Goal: Information Seeking & Learning: Learn about a topic

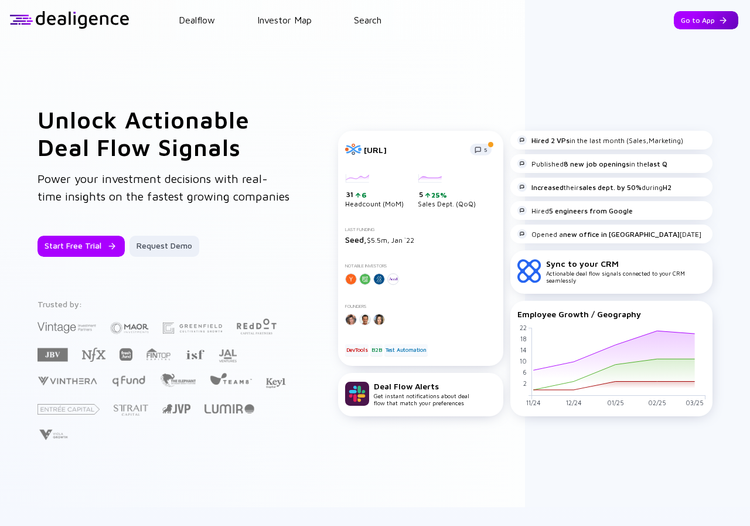
click at [691, 19] on div "Go to App" at bounding box center [706, 20] width 64 height 18
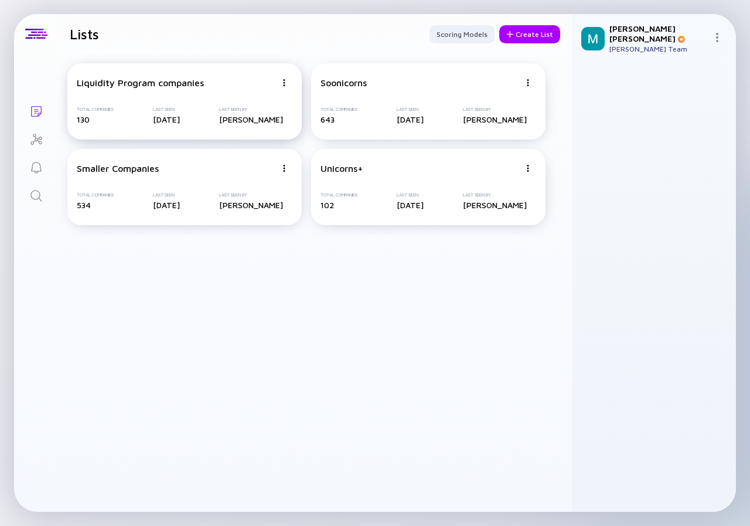
click at [152, 85] on div "Liquidity Program companies" at bounding box center [140, 82] width 127 height 11
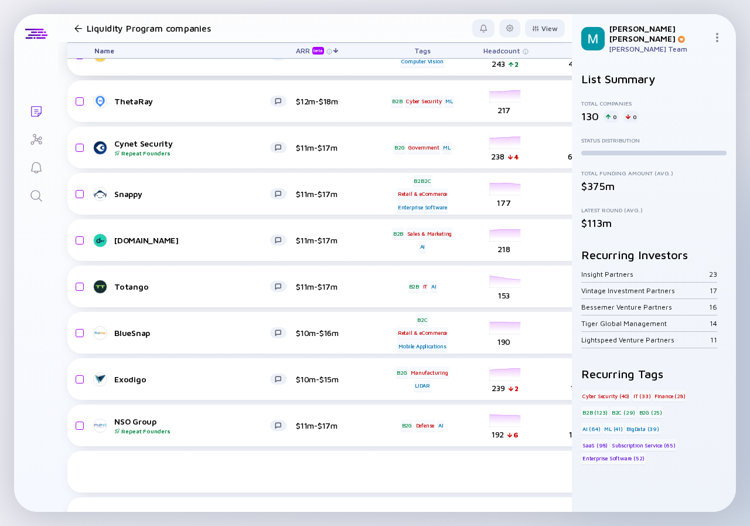
scroll to position [2414, 0]
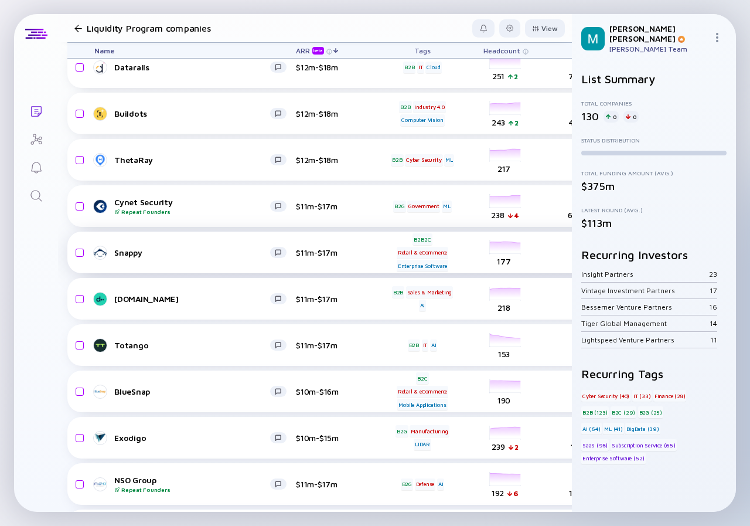
click at [237, 246] on link "Snappy" at bounding box center [195, 253] width 202 height 14
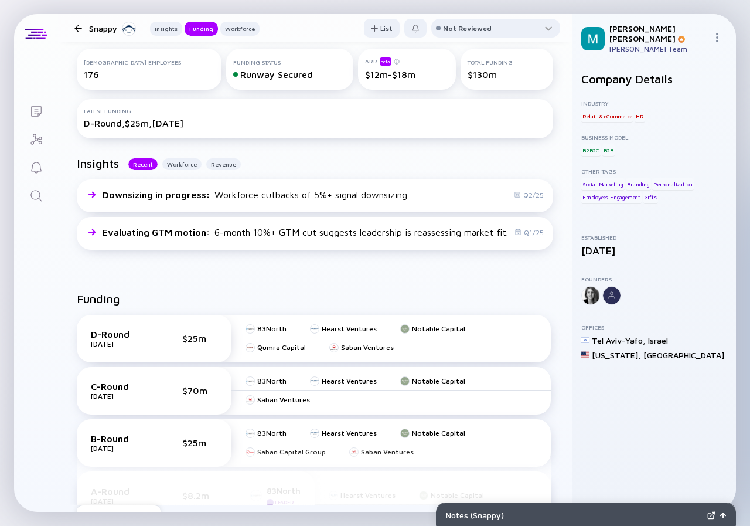
scroll to position [410, 0]
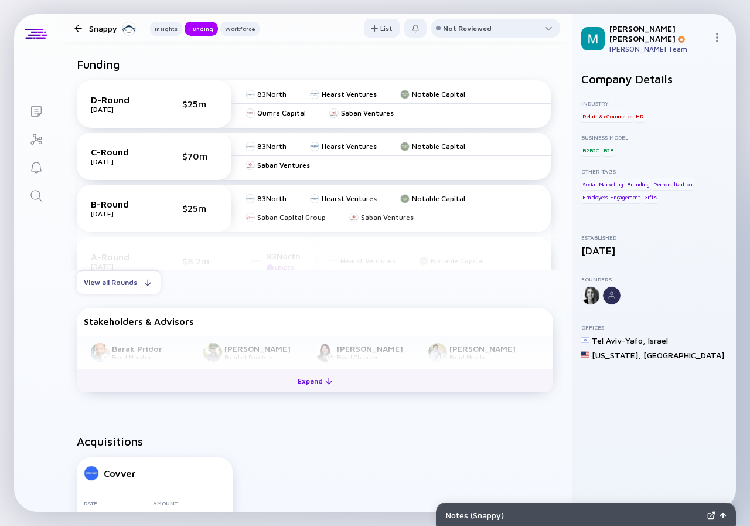
click at [301, 390] on div "Expand" at bounding box center [315, 381] width 49 height 18
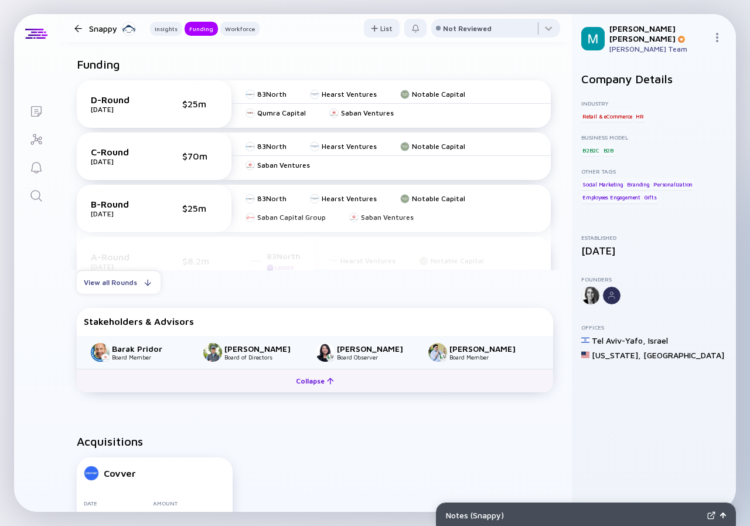
click at [301, 390] on div "Collapse" at bounding box center [315, 381] width 52 height 18
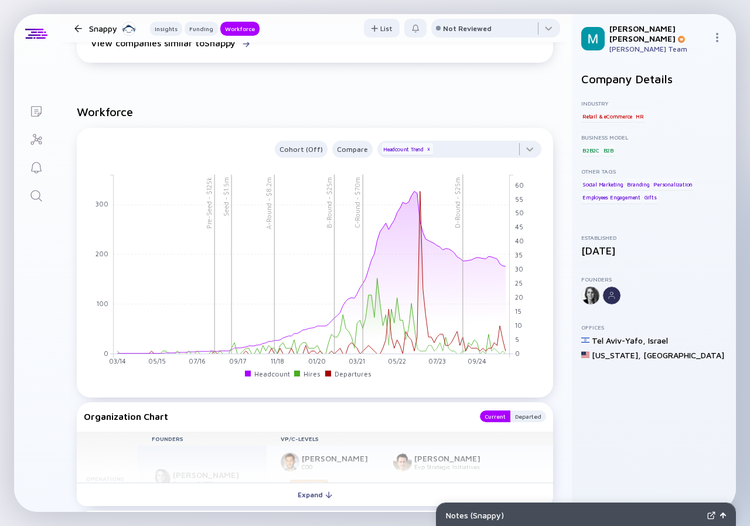
scroll to position [1289, 0]
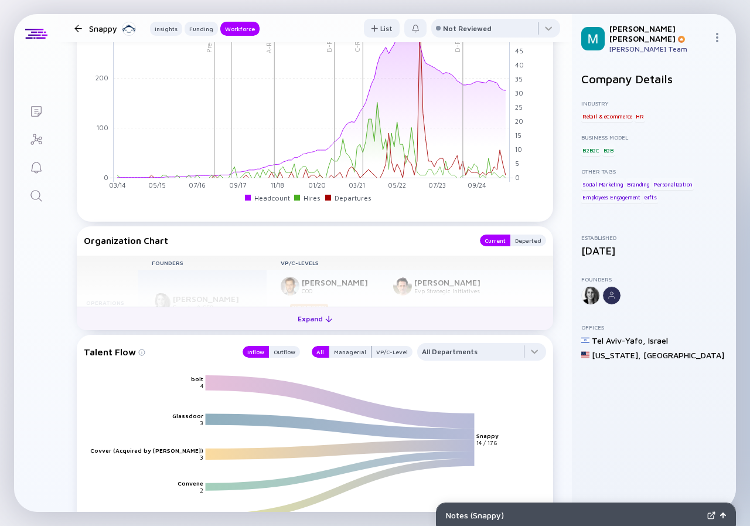
click at [311, 328] on div "Expand" at bounding box center [315, 318] width 49 height 18
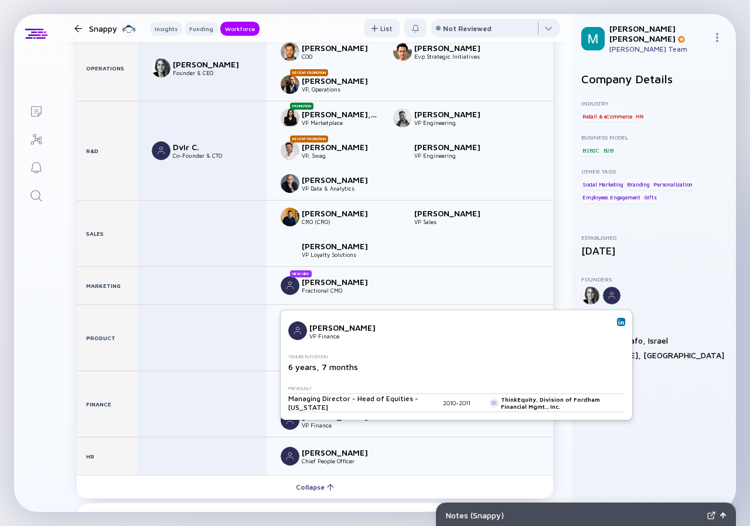
scroll to position [1582, 0]
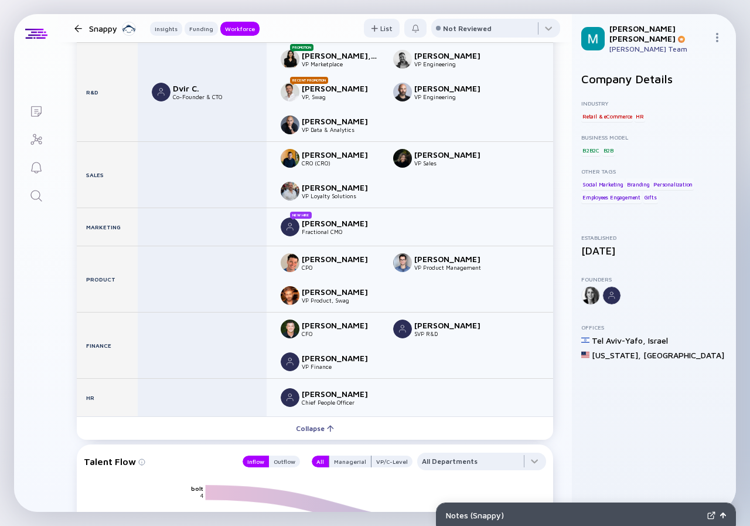
click at [76, 26] on div at bounding box center [78, 29] width 8 height 8
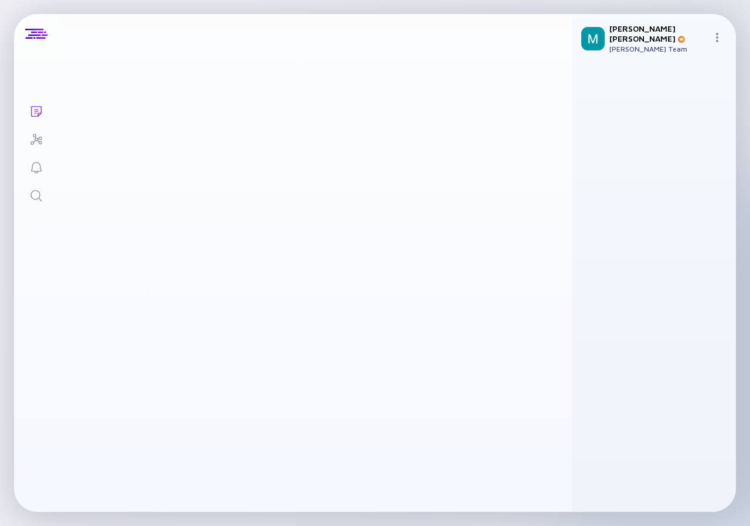
scroll to position [2414, 0]
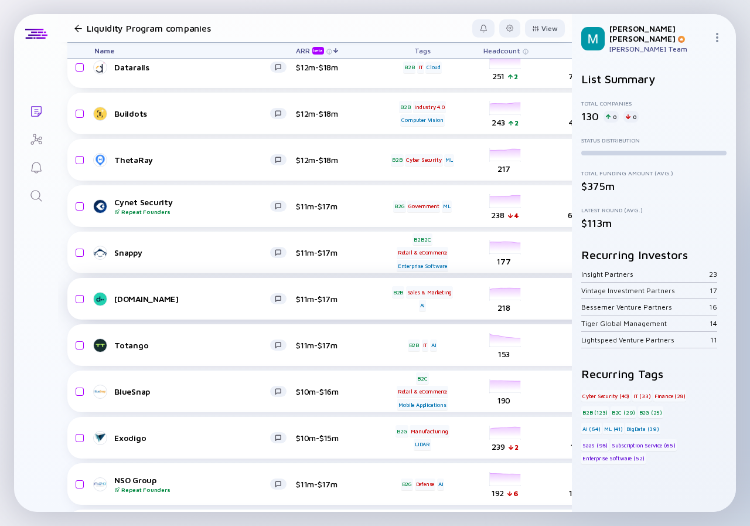
click at [203, 301] on div "[DOMAIN_NAME]" at bounding box center [192, 299] width 156 height 10
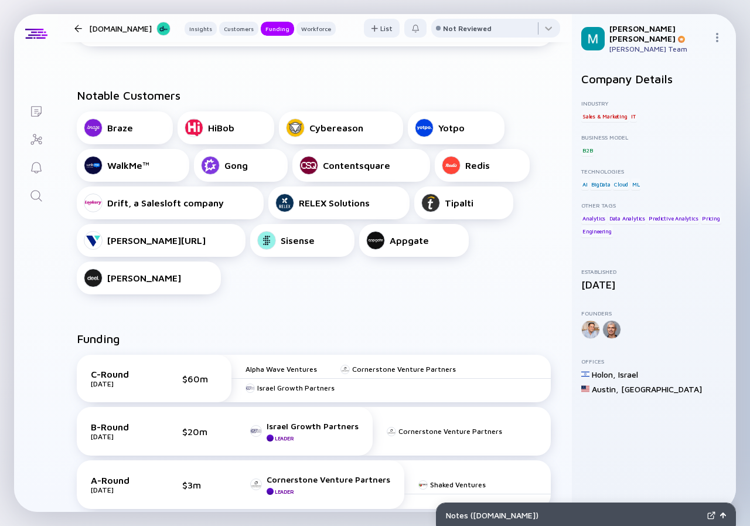
scroll to position [703, 0]
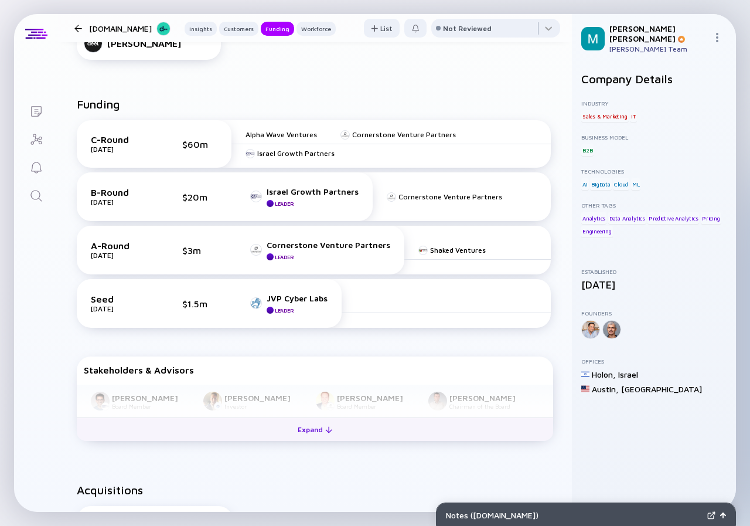
click at [314, 420] on div "Expand" at bounding box center [315, 429] width 49 height 18
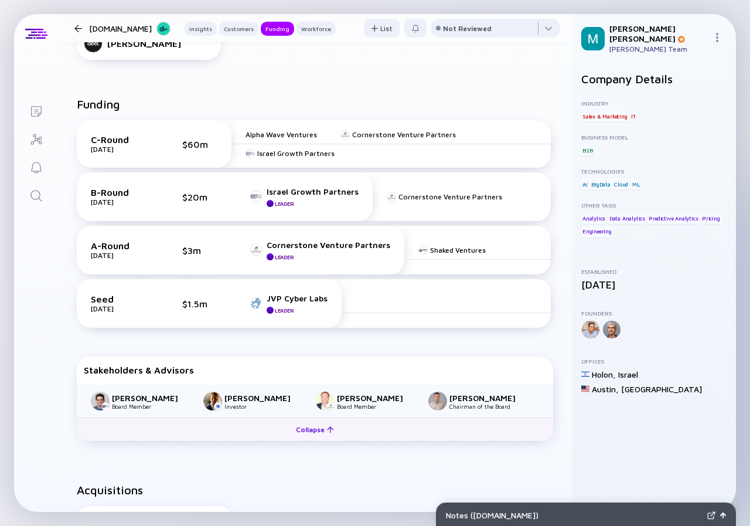
click at [314, 420] on div "Collapse" at bounding box center [315, 429] width 52 height 18
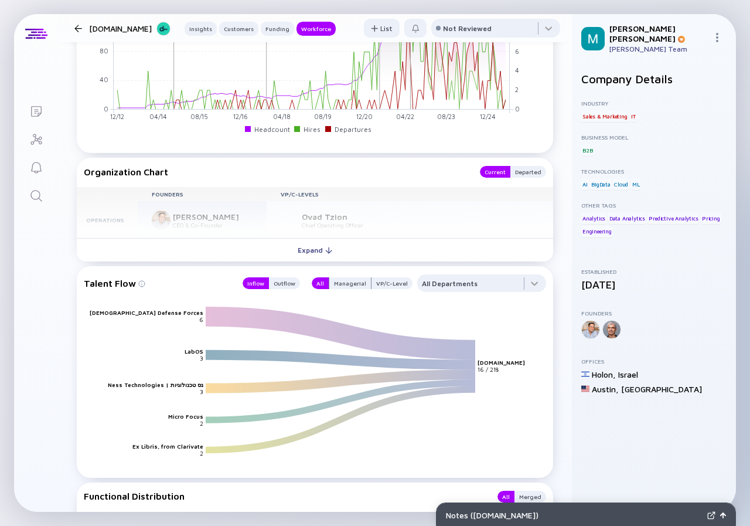
scroll to position [1582, 0]
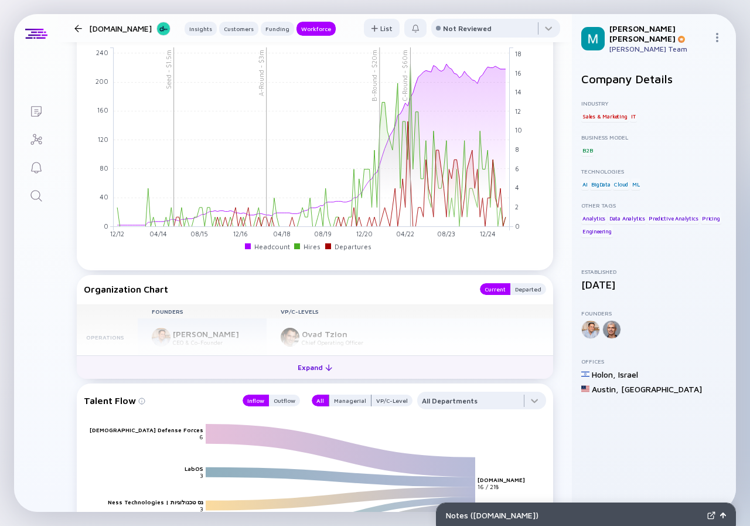
click at [306, 358] on div "Expand" at bounding box center [315, 367] width 49 height 18
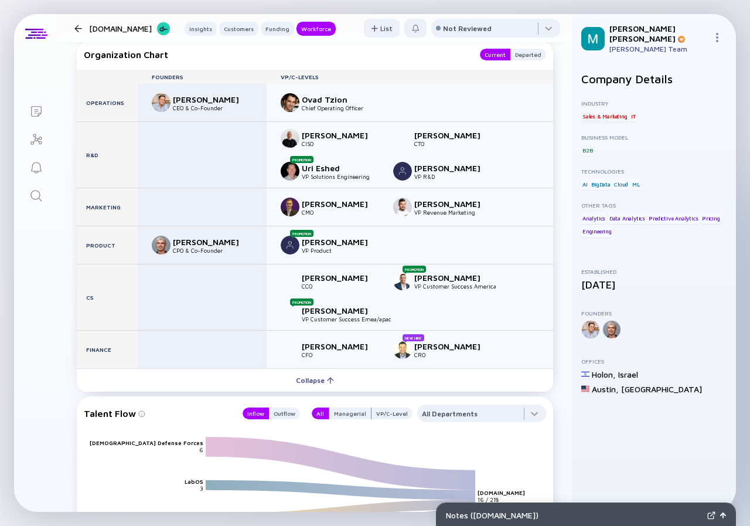
scroll to position [1758, 0]
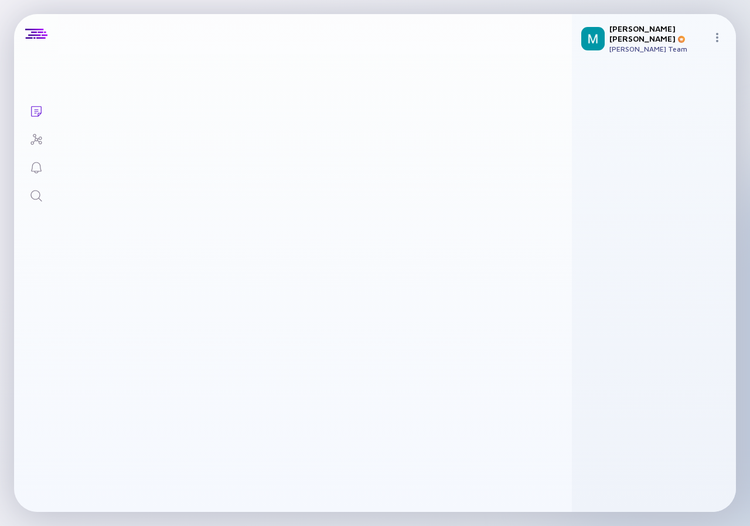
scroll to position [2414, 0]
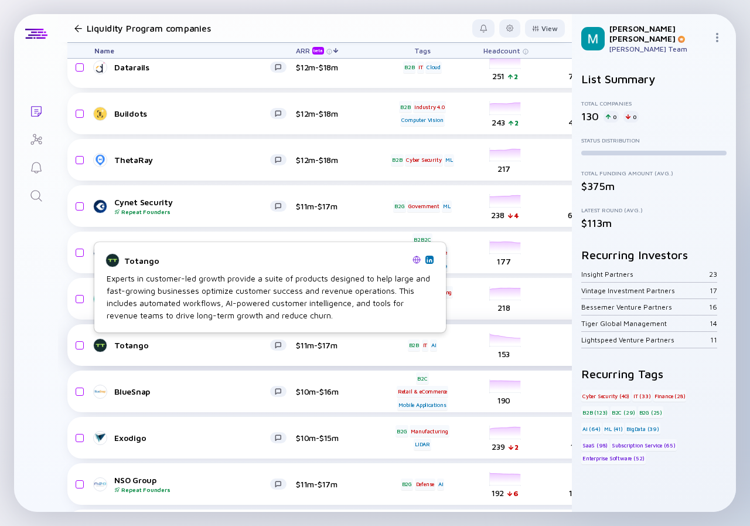
drag, startPoint x: 158, startPoint y: 347, endPoint x: 154, endPoint y: 328, distance: 19.9
click at [158, 347] on div "Totango" at bounding box center [192, 345] width 156 height 10
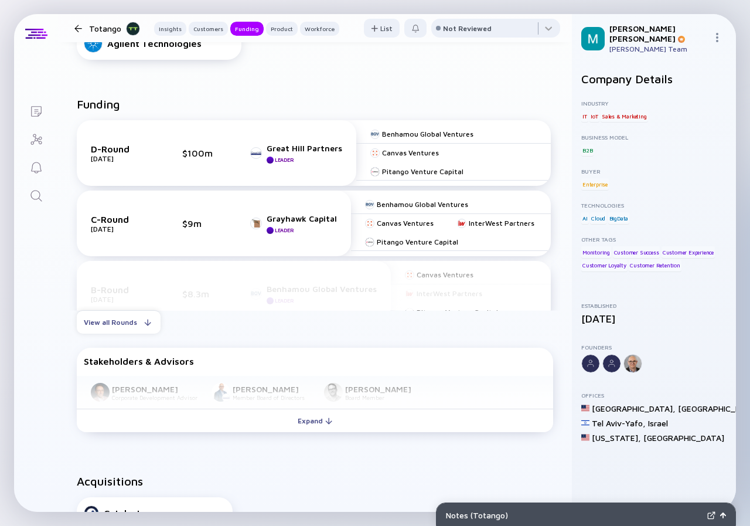
scroll to position [762, 0]
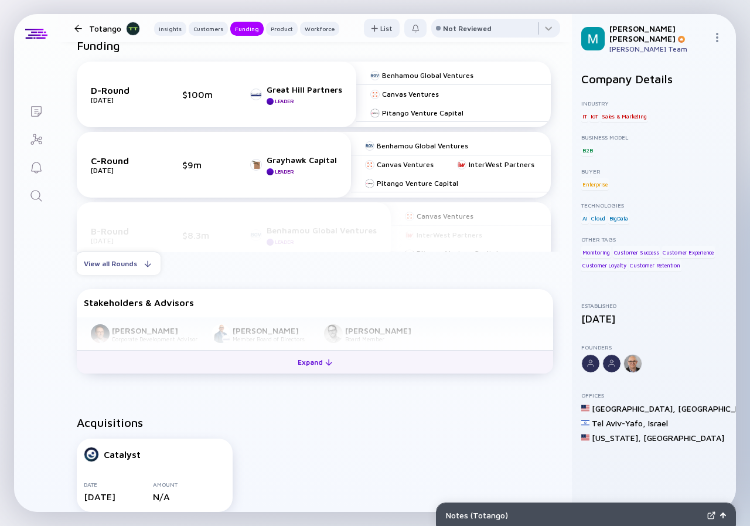
click at [320, 365] on div "Expand" at bounding box center [315, 362] width 49 height 18
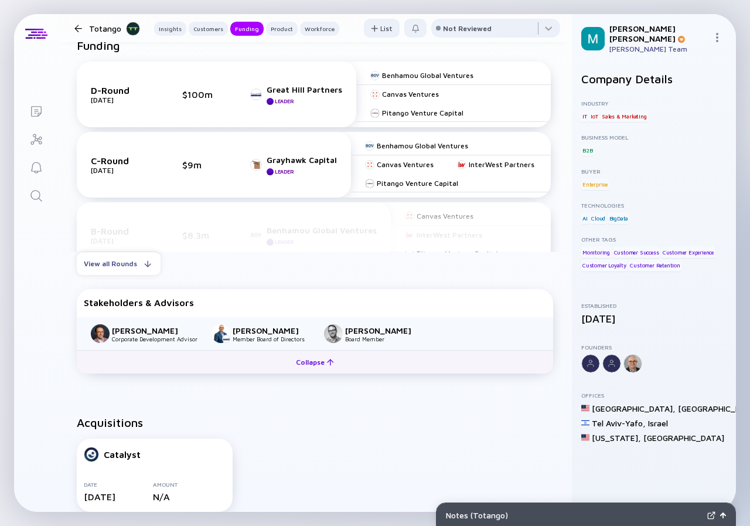
click at [316, 367] on div "Collapse" at bounding box center [315, 362] width 52 height 18
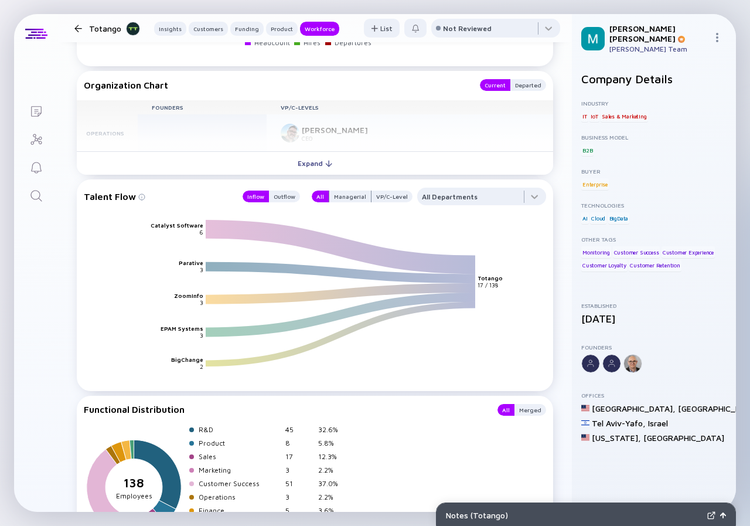
scroll to position [1758, 0]
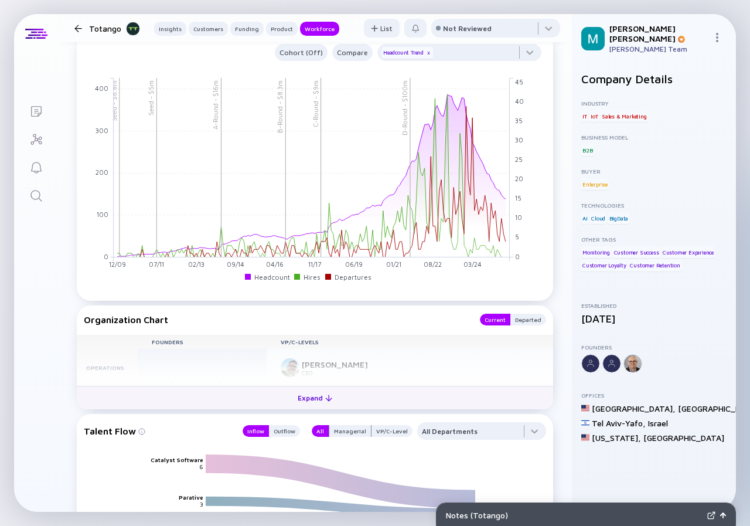
click at [303, 406] on div "Expand" at bounding box center [315, 398] width 49 height 18
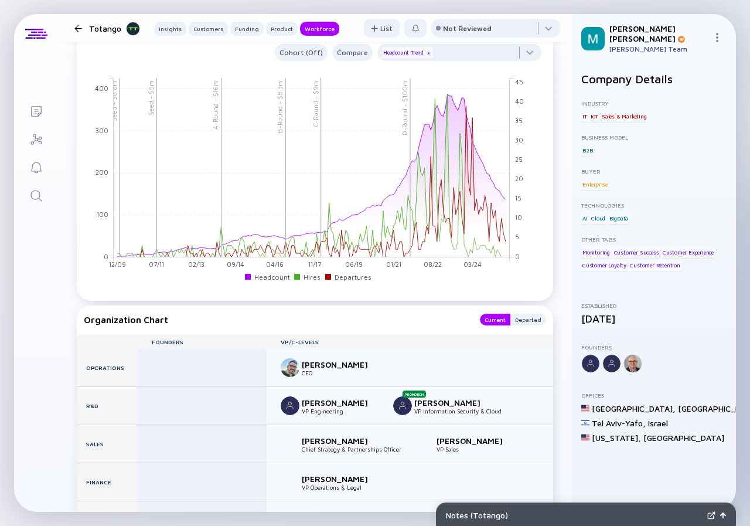
scroll to position [1876, 0]
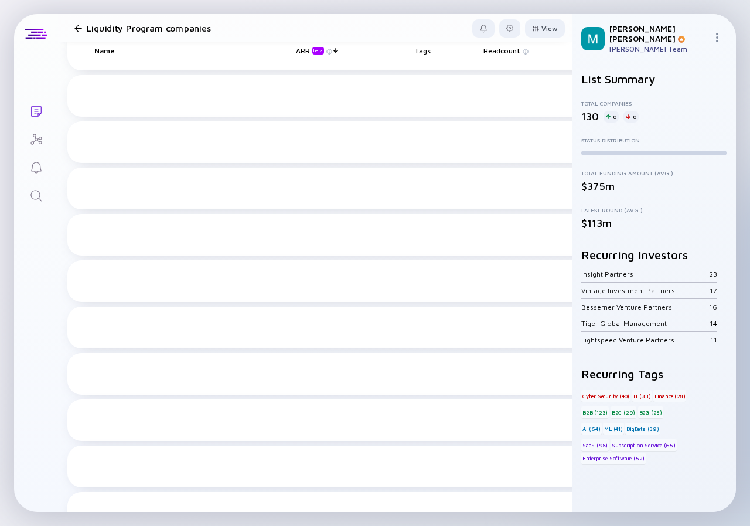
scroll to position [2414, 0]
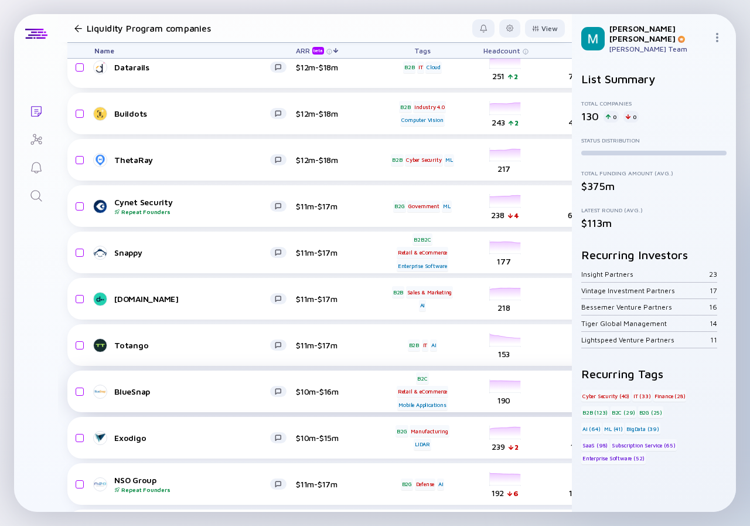
click at [158, 389] on div "BlueSnap" at bounding box center [192, 391] width 156 height 10
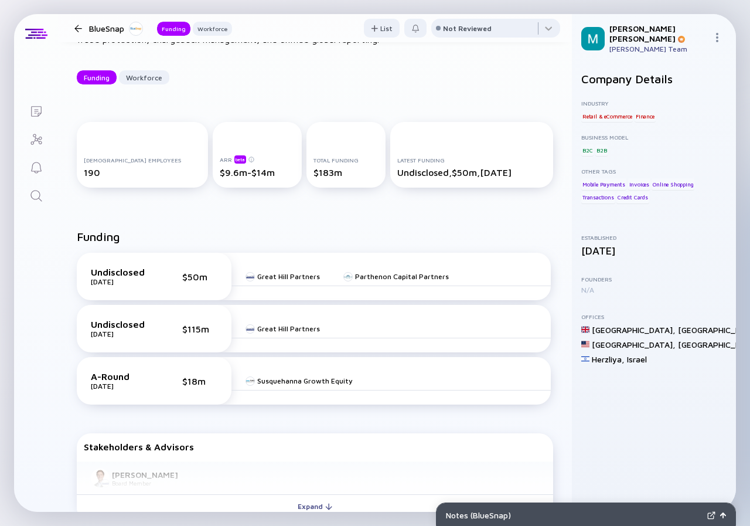
scroll to position [234, 0]
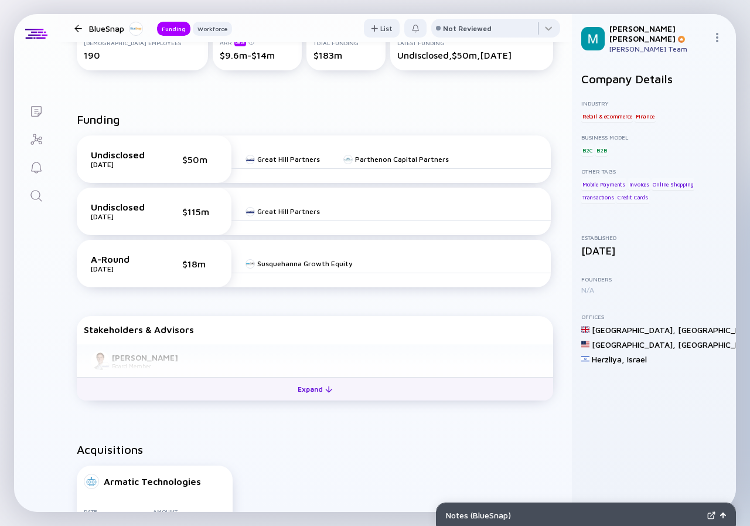
click at [320, 387] on div "Expand" at bounding box center [315, 389] width 49 height 18
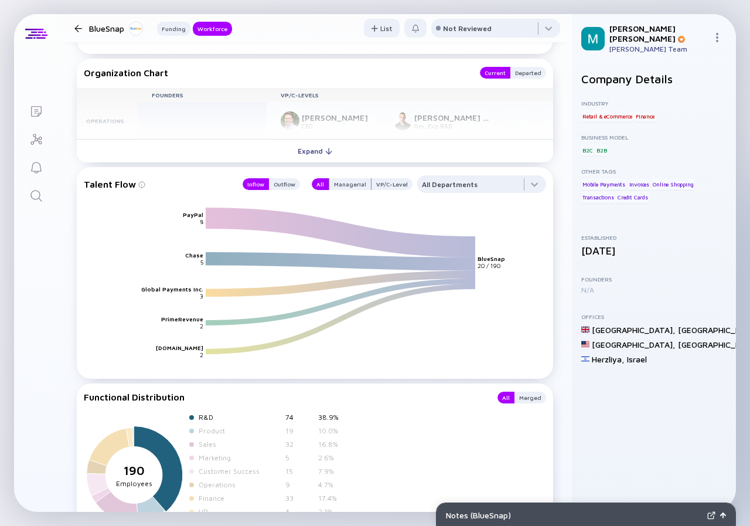
scroll to position [1231, 0]
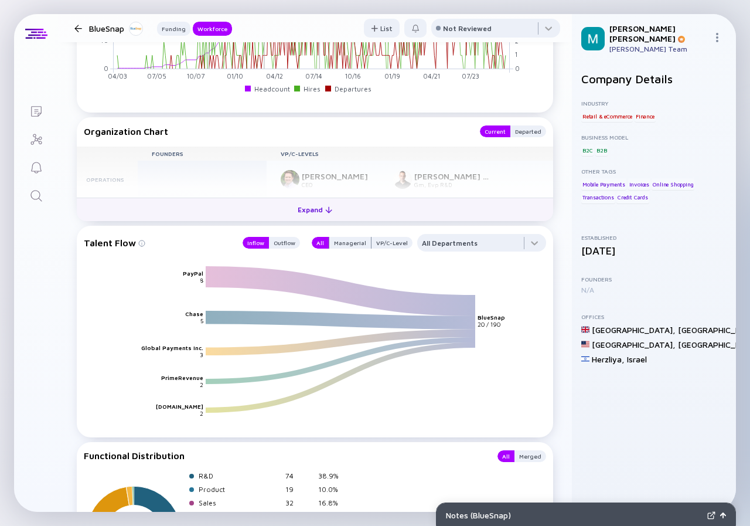
click at [304, 211] on div "Expand" at bounding box center [315, 209] width 49 height 18
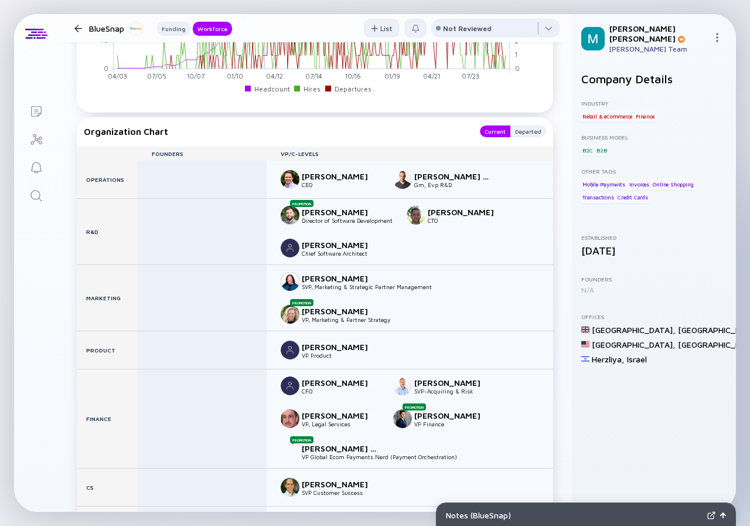
scroll to position [1289, 0]
